Goal: Information Seeking & Learning: Learn about a topic

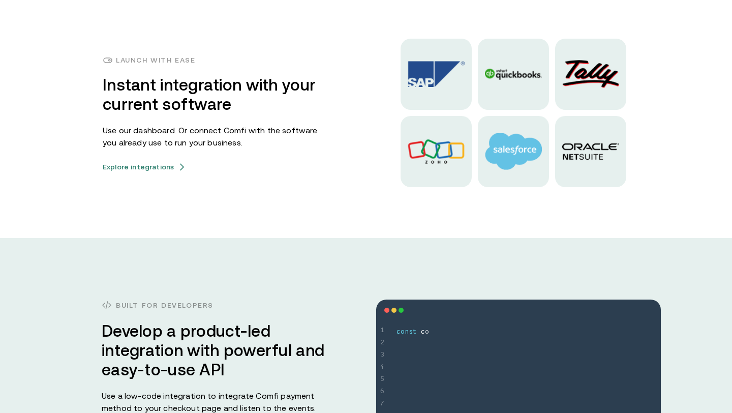
scroll to position [2491, 0]
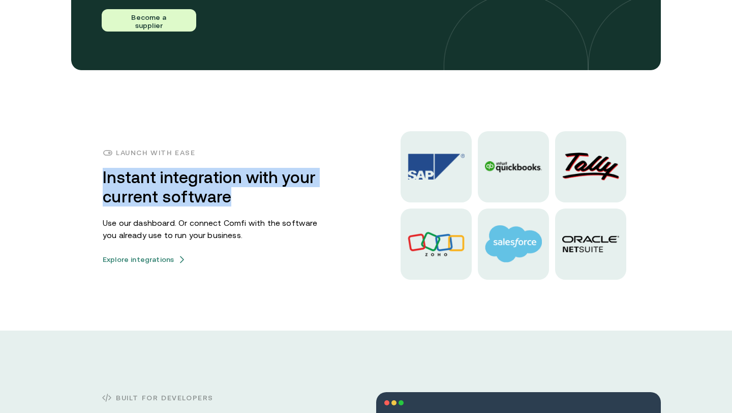
drag, startPoint x: 234, startPoint y: 201, endPoint x: 79, endPoint y: 175, distance: 156.7
click at [79, 175] on div "Launch with ease Instant integration with your current software Use our dashboa…" at bounding box center [366, 205] width 610 height 148
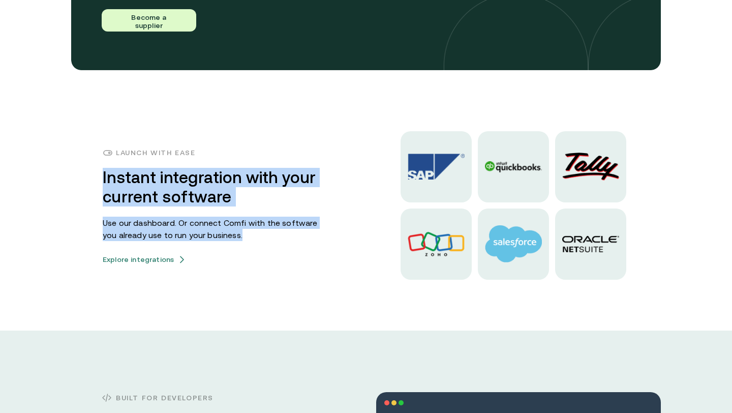
drag, startPoint x: 230, startPoint y: 235, endPoint x: 90, endPoint y: 168, distance: 154.8
click at [90, 168] on div "Launch with ease Instant integration with your current software Use our dashboa…" at bounding box center [366, 205] width 610 height 148
copy div "Instant integration with your current software Use our dashboard. Or connect Co…"
click at [286, 212] on div "Launch with ease Instant integration with your current software Use our dashboa…" at bounding box center [215, 205] width 224 height 116
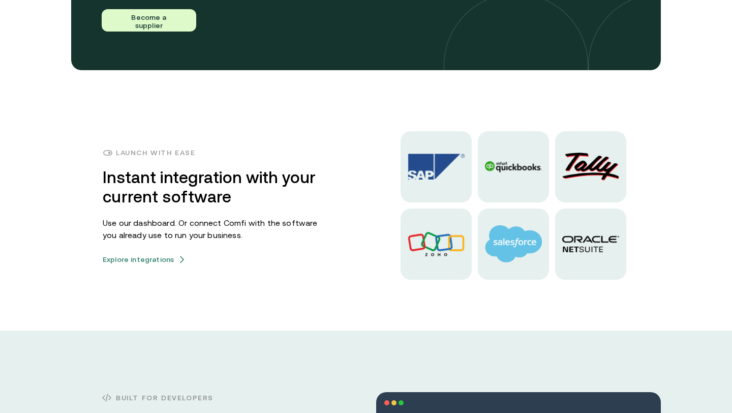
click at [177, 201] on h3 "Instant integration with your current software" at bounding box center [215, 187] width 224 height 39
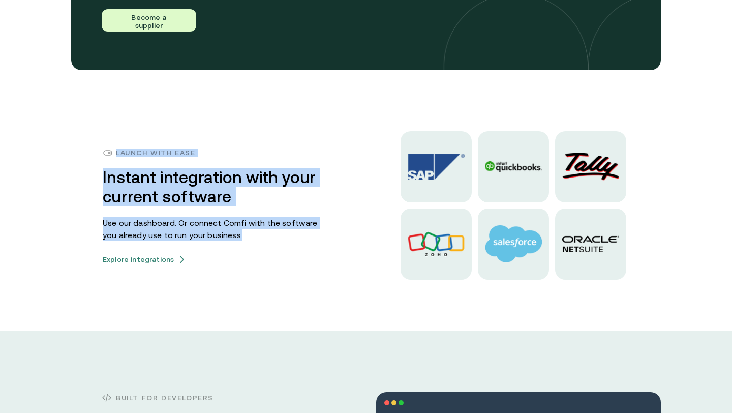
drag, startPoint x: 235, startPoint y: 235, endPoint x: 116, endPoint y: 150, distance: 145.8
click at [116, 150] on div "Launch with ease Instant integration with your current software Use our dashboa…" at bounding box center [215, 205] width 224 height 116
copy div "Launch with ease Instant integration with your current software Use our dashboa…"
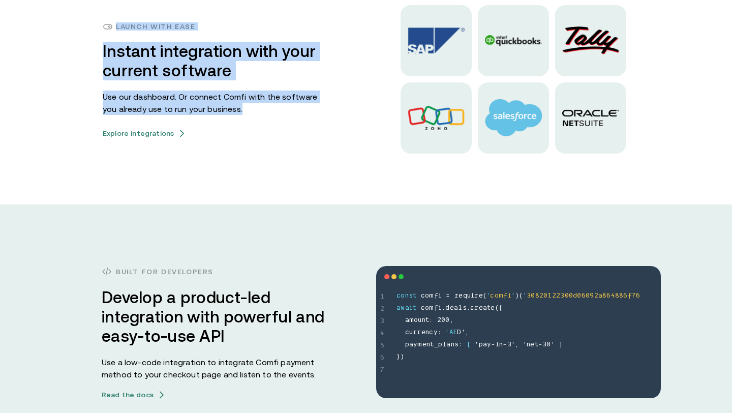
scroll to position [2653, 0]
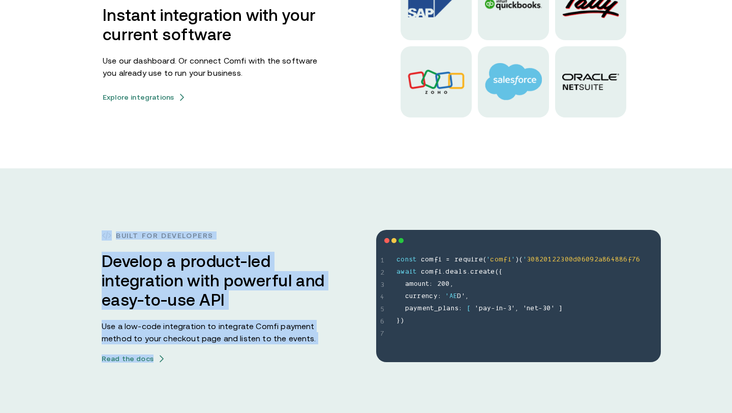
drag, startPoint x: 168, startPoint y: 358, endPoint x: 115, endPoint y: 234, distance: 135.0
click at [115, 234] on div "Built for developers Develop a product-led integration with powerful and easy-t…" at bounding box center [214, 295] width 224 height 133
copy div "Built for developers Develop a product-led integration with powerful and easy-t…"
